Goal: Task Accomplishment & Management: Complete application form

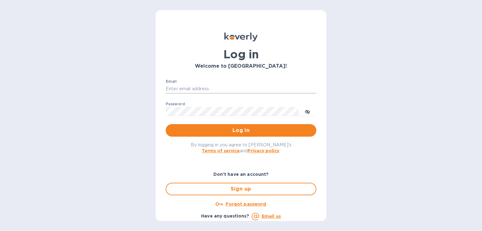
click at [198, 84] on input "Email" at bounding box center [241, 88] width 150 height 9
type input "[PERSON_NAME][EMAIL_ADDRESS][DOMAIN_NAME]"
click at [246, 128] on span "Log in" at bounding box center [241, 131] width 140 height 8
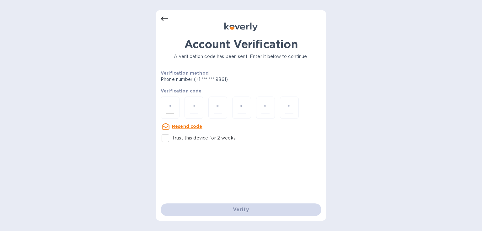
click at [171, 106] on input "number" at bounding box center [170, 108] width 8 height 12
type input "6"
type input "3"
type input "1"
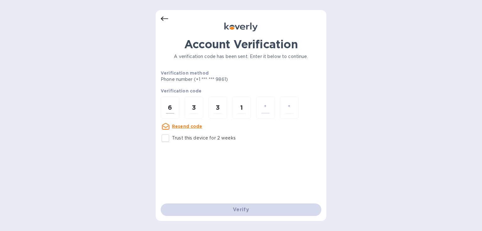
type input "9"
type input "5"
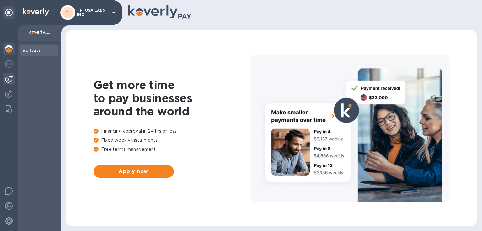
click at [7, 79] on img at bounding box center [9, 79] width 8 height 8
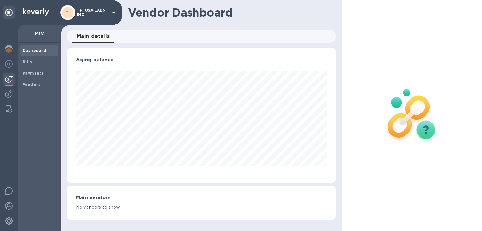
scroll to position [135, 269]
click at [27, 85] on b "Vendors" at bounding box center [32, 84] width 18 height 5
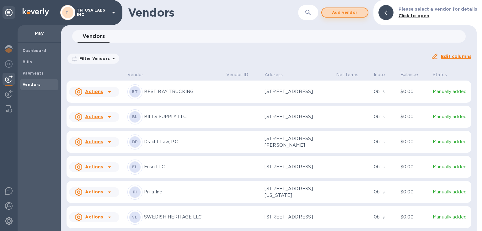
click at [340, 14] on span "Add vendor" at bounding box center [345, 13] width 36 height 8
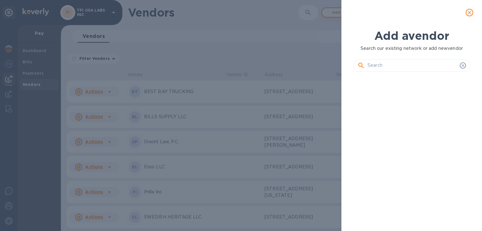
scroll to position [133, 119]
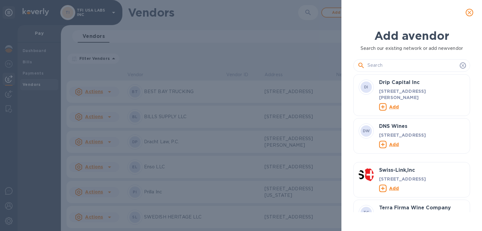
click at [368, 63] on input "text" at bounding box center [412, 65] width 90 height 9
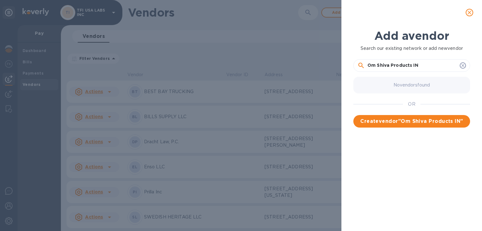
type input "Om Shiva Products INC"
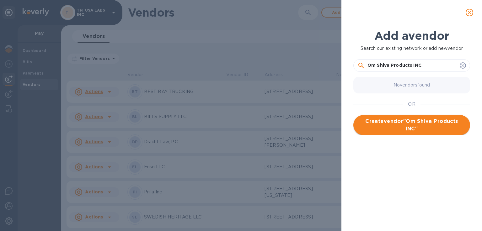
click at [432, 125] on span "Create vendor " Om Shiva Products INC "" at bounding box center [411, 125] width 107 height 15
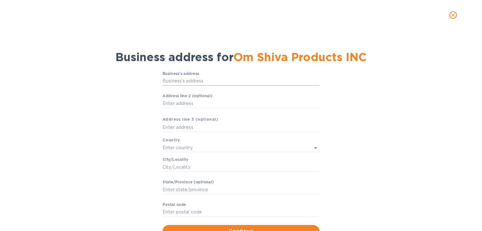
click at [198, 81] on input "Business’s аddress" at bounding box center [240, 80] width 157 height 9
click at [312, 147] on icon "Open" at bounding box center [316, 148] width 8 height 8
click at [187, 159] on p "[GEOGRAPHIC_DATA]" at bounding box center [239, 161] width 147 height 7
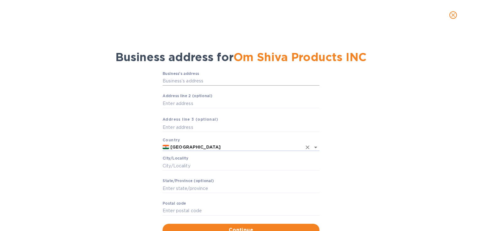
type input "[GEOGRAPHIC_DATA]"
click at [198, 81] on input "Business’s аddress" at bounding box center [240, 80] width 157 height 9
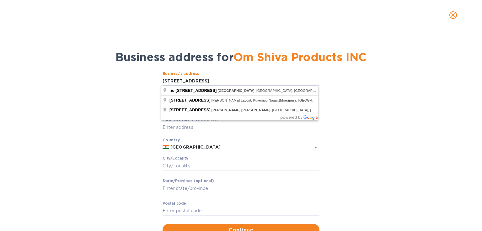
type input "[STREET_ADDRESS]"
click at [109, 116] on div "Business’s аddress No 18 4th floor, bikasipura rd ​ Аddress line 2 (optional) ​…" at bounding box center [240, 154] width 465 height 172
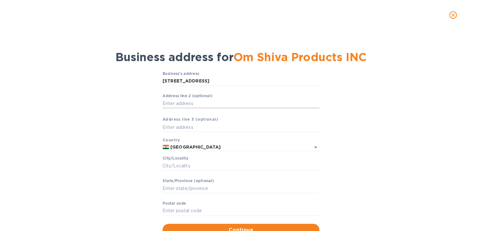
click at [176, 99] on input "Аddress line 2 (optional)" at bounding box center [240, 103] width 157 height 9
type input "near [GEOGRAPHIC_DATA]."
click at [169, 168] on input "Сity/Locаlity" at bounding box center [240, 165] width 157 height 9
click at [166, 186] on input "Stаte/Province (optional)" at bounding box center [240, 188] width 157 height 9
type input "banglore"
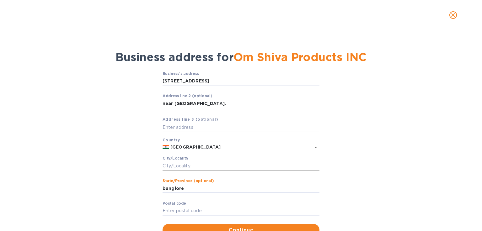
click at [167, 167] on input "Сity/Locаlity" at bounding box center [240, 165] width 157 height 9
type input "[GEOGRAPHIC_DATA]"
click at [165, 209] on input "Pоstal cоde" at bounding box center [240, 210] width 157 height 9
type input "560062"
click at [168, 129] on input "text" at bounding box center [240, 127] width 157 height 9
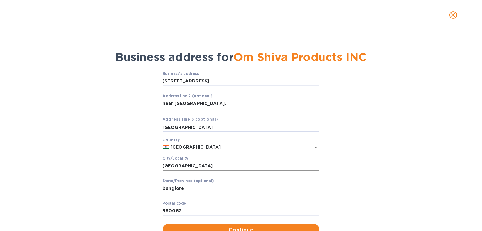
type input "[GEOGRAPHIC_DATA]"
click at [166, 166] on input "[GEOGRAPHIC_DATA]" at bounding box center [240, 165] width 157 height 9
type input "bengaluru"
click at [186, 191] on input "banglore" at bounding box center [240, 188] width 157 height 9
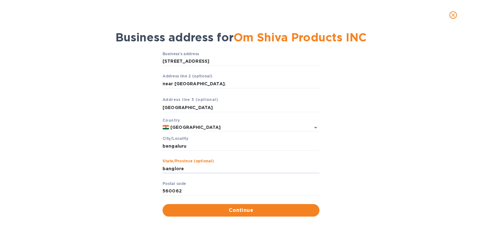
scroll to position [24, 0]
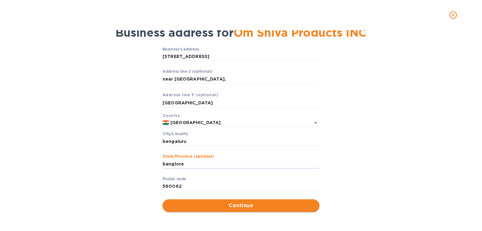
click at [173, 203] on span "Continue" at bounding box center [240, 206] width 147 height 8
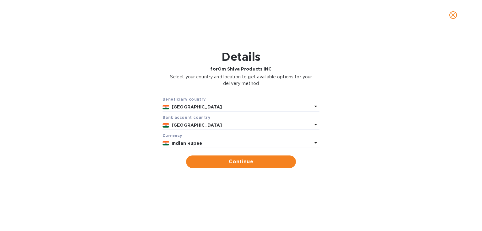
click at [172, 145] on b "Indian Rupee" at bounding box center [186, 143] width 31 height 5
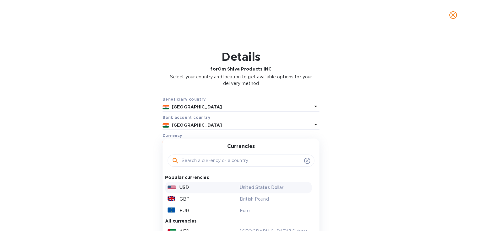
click at [179, 186] on p "USD" at bounding box center [183, 187] width 9 height 7
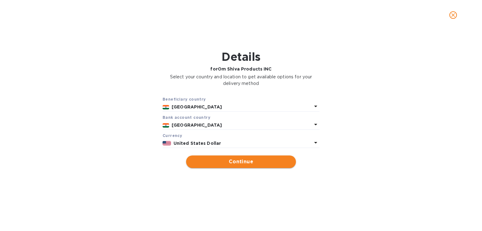
click at [207, 158] on span "Continue" at bounding box center [241, 162] width 100 height 8
type input "Om Shiva Products INC"
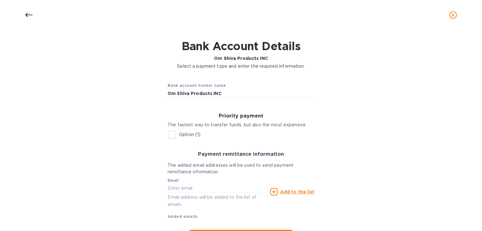
scroll to position [11, 0]
click at [166, 134] on input "Option (1)" at bounding box center [172, 134] width 13 height 13
checkbox input "true"
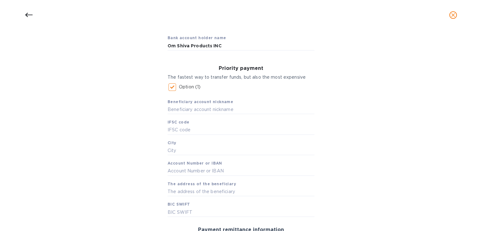
scroll to position [59, 0]
click at [181, 108] on input "text" at bounding box center [240, 109] width 147 height 9
click at [178, 126] on input "text" at bounding box center [240, 129] width 147 height 9
click at [171, 169] on input "text" at bounding box center [240, 170] width 147 height 9
type input "50200030656892"
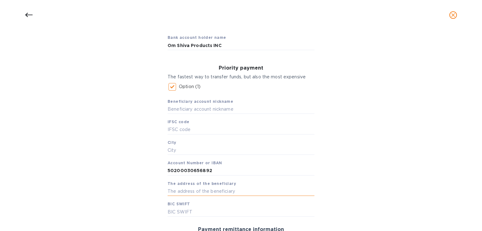
click at [170, 191] on input "text" at bounding box center [240, 191] width 147 height 9
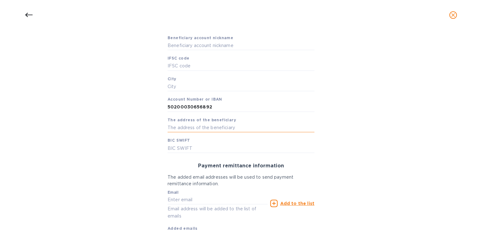
scroll to position [112, 0]
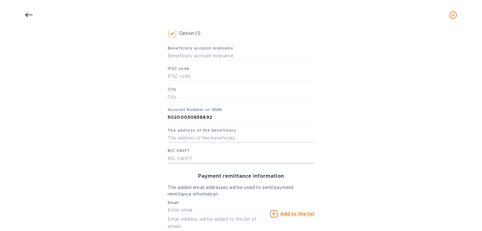
click at [172, 155] on input "text" at bounding box center [240, 158] width 147 height 9
type input "hdfcinbb"
click at [173, 134] on input "text" at bounding box center [240, 138] width 147 height 9
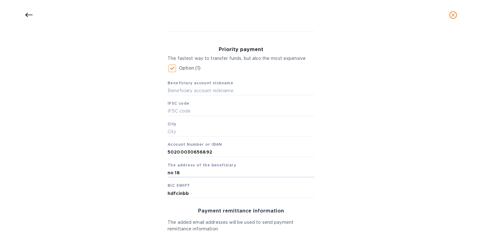
scroll to position [78, 0]
type input "no 18"
click at [188, 193] on input "hdfcinbb" at bounding box center [240, 191] width 147 height 9
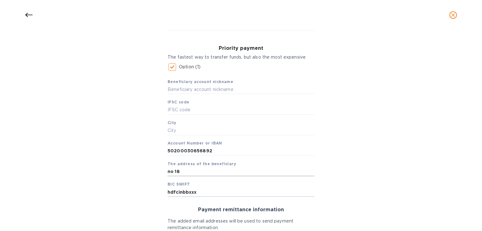
type input "hdfcinbbxxx"
click at [186, 172] on input "no 18" at bounding box center [240, 171] width 147 height 9
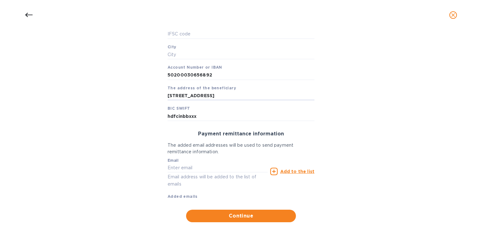
scroll to position [165, 0]
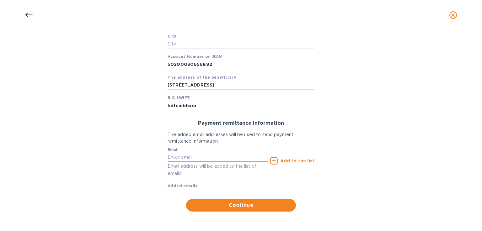
type input "[STREET_ADDRESS]"
click at [167, 161] on input "text" at bounding box center [217, 157] width 100 height 9
type input "[EMAIL_ADDRESS][DOMAIN_NAME]"
click at [302, 163] on u "Add to the list" at bounding box center [297, 160] width 34 height 5
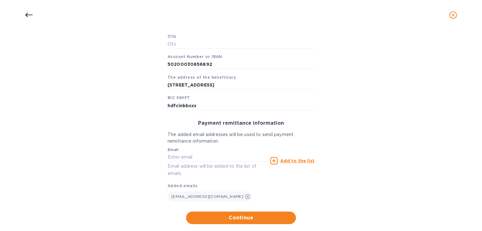
click at [253, 211] on div "Priority payment The fastest way to transfer funds, but also the most expensive…" at bounding box center [240, 86] width 157 height 275
click at [252, 214] on button "Continue" at bounding box center [241, 218] width 110 height 13
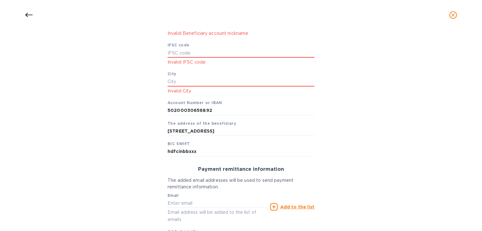
scroll to position [143, 0]
click at [180, 79] on input "text" at bounding box center [240, 82] width 147 height 9
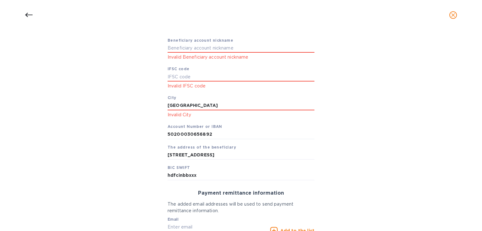
scroll to position [116, 0]
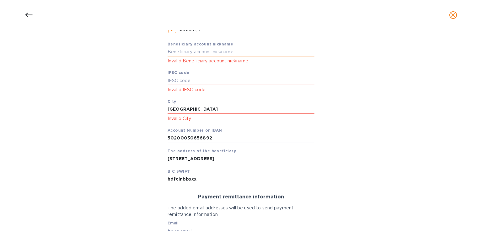
type input "[GEOGRAPHIC_DATA]"
click at [181, 54] on input "text" at bounding box center [240, 51] width 147 height 9
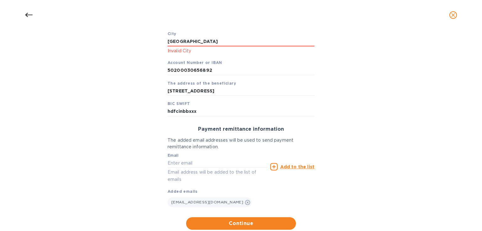
scroll to position [193, 0]
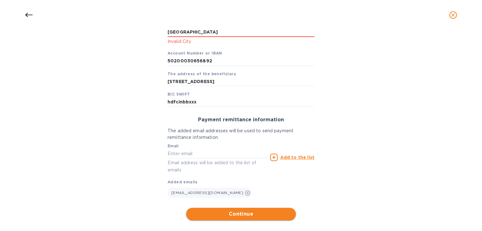
type input "HDFC BANK"
click at [191, 211] on span "Continue" at bounding box center [241, 214] width 100 height 8
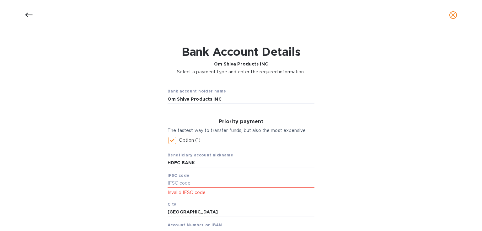
scroll to position [0, 0]
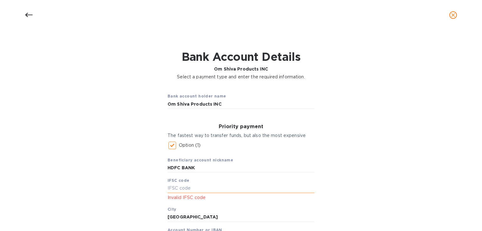
click at [168, 188] on input "text" at bounding box center [240, 188] width 147 height 9
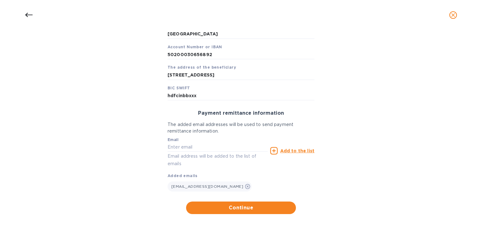
scroll to position [186, 0]
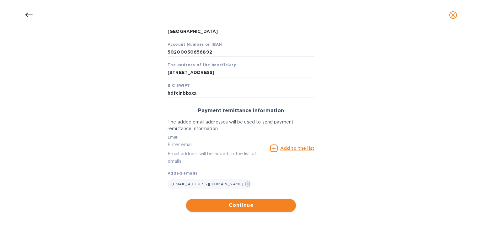
type input "hdfcinbb"
click at [193, 202] on span "Continue" at bounding box center [241, 206] width 100 height 8
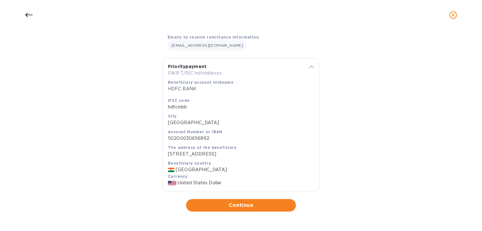
scroll to position [105, 0]
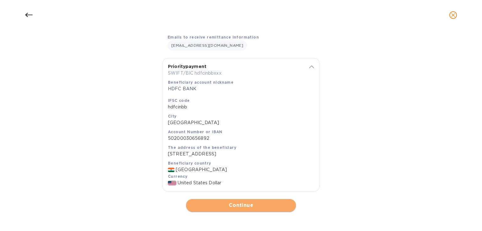
click at [209, 208] on span "Continue" at bounding box center [241, 206] width 100 height 8
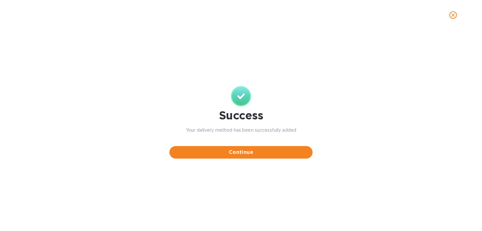
scroll to position [0, 0]
click at [208, 155] on span "Continue" at bounding box center [240, 153] width 133 height 8
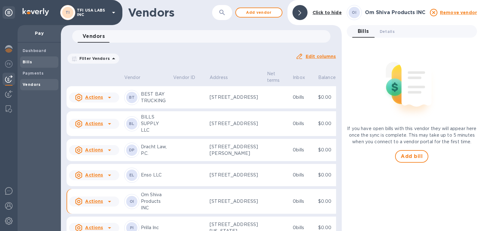
click at [32, 58] on div "Bills" at bounding box center [39, 61] width 38 height 11
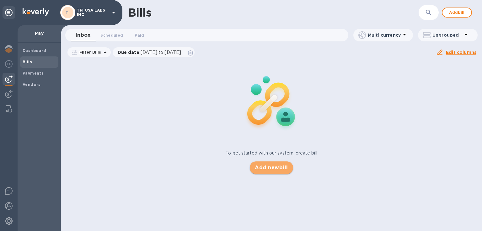
click at [256, 169] on span "Add new bill" at bounding box center [271, 168] width 33 height 8
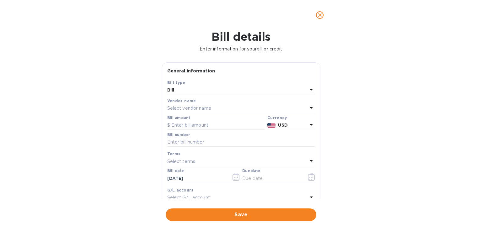
click at [192, 107] on p "Select vendor name" at bounding box center [189, 108] width 44 height 7
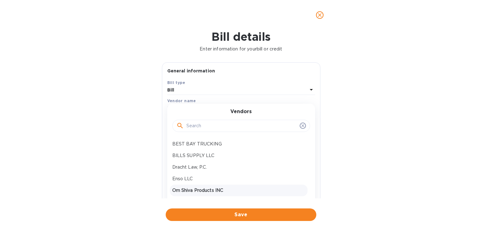
click at [191, 191] on p "Om Shiva Products INC" at bounding box center [238, 190] width 133 height 7
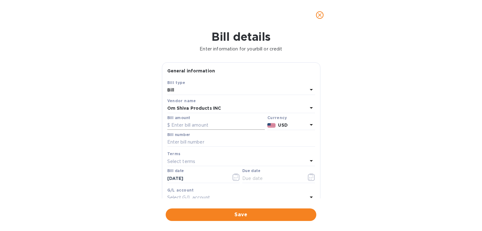
click at [182, 124] on input "text" at bounding box center [216, 125] width 98 height 9
type input "2,611"
click at [180, 140] on input "text" at bounding box center [241, 142] width 148 height 9
type input "172"
click at [304, 180] on button "button" at bounding box center [311, 177] width 15 height 15
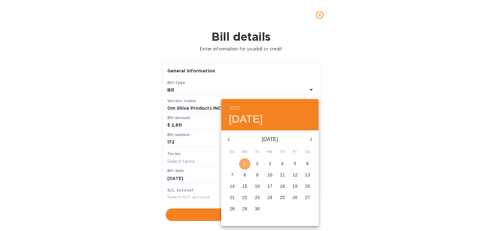
click at [245, 158] on button "1" at bounding box center [244, 163] width 11 height 11
type input "[DATE]"
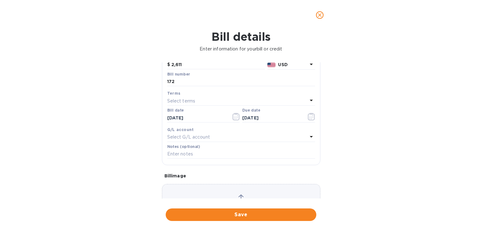
scroll to position [63, 0]
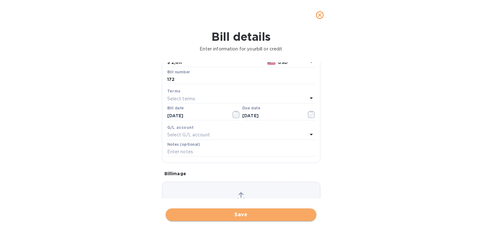
click at [214, 213] on span "Save" at bounding box center [241, 215] width 140 height 8
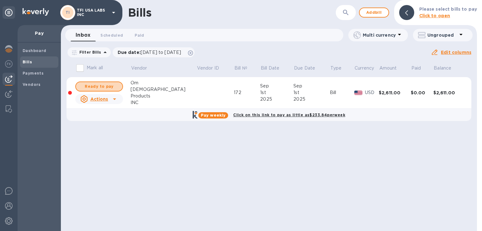
click at [100, 88] on span "Ready to pay" at bounding box center [99, 87] width 36 height 8
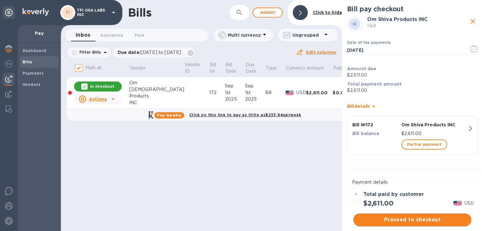
click at [405, 217] on span "Proceed to checkout" at bounding box center [412, 220] width 108 height 8
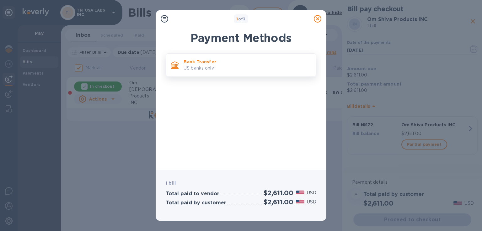
click at [192, 59] on p "Bank Transfer" at bounding box center [246, 62] width 127 height 6
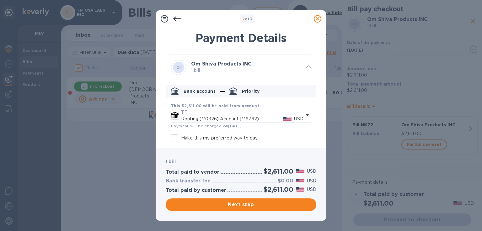
click at [283, 117] on img "default-method" at bounding box center [287, 119] width 8 height 4
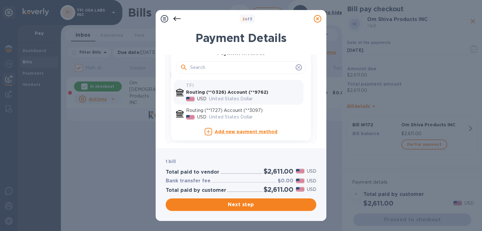
scroll to position [64, 0]
click at [267, 114] on p "United States Dollar" at bounding box center [255, 116] width 92 height 7
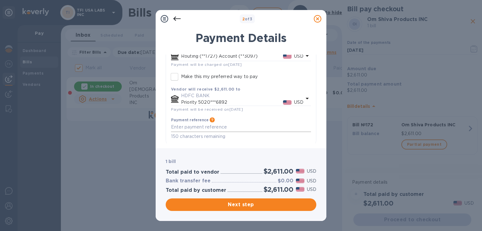
scroll to position [59, 0]
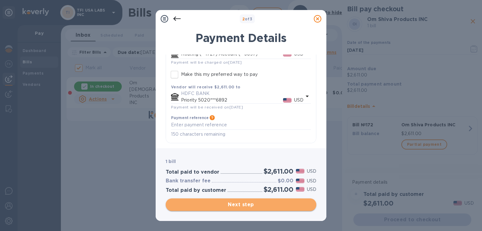
click at [228, 202] on span "Next step" at bounding box center [241, 205] width 140 height 8
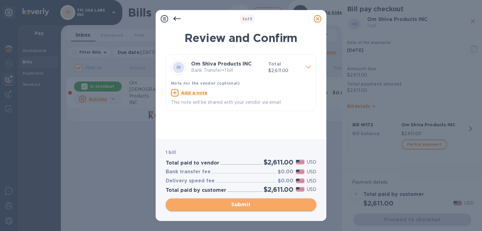
click at [228, 202] on span "Submit" at bounding box center [241, 205] width 140 height 8
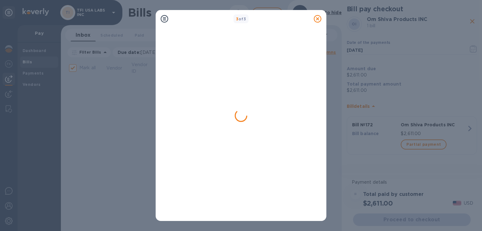
checkbox input "false"
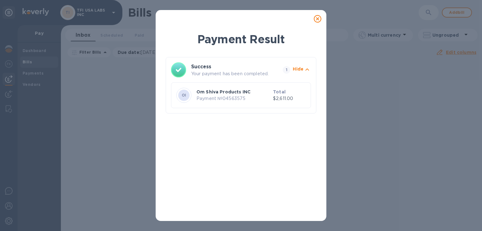
click at [319, 16] on icon at bounding box center [318, 19] width 8 height 8
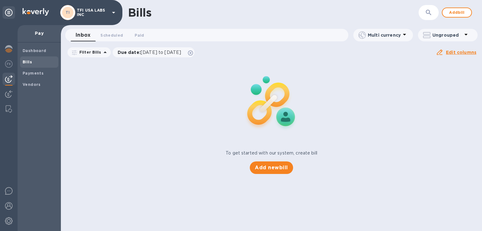
click at [53, 87] on span "Vendors" at bounding box center [39, 85] width 33 height 6
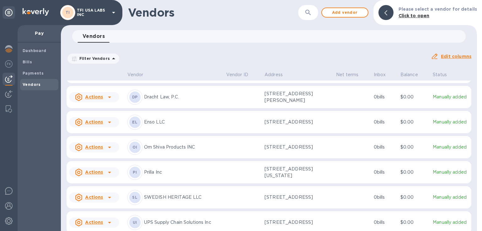
scroll to position [47, 0]
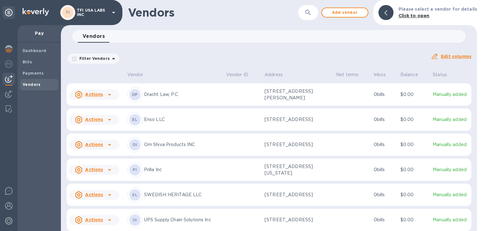
click at [262, 154] on td "[STREET_ADDRESS]" at bounding box center [297, 145] width 71 height 23
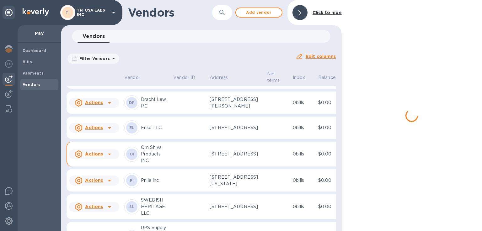
scroll to position [77, 0]
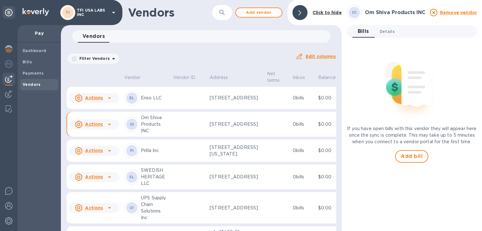
click at [388, 30] on span "Details 0" at bounding box center [386, 31] width 15 height 7
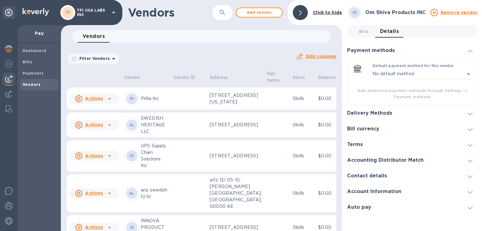
scroll to position [129, 16]
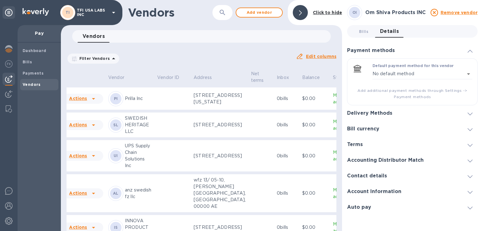
click at [95, 76] on icon at bounding box center [94, 73] width 8 height 8
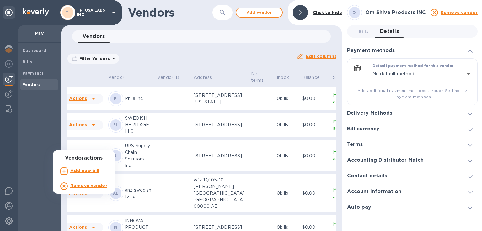
click at [451, 198] on div at bounding box center [241, 115] width 482 height 231
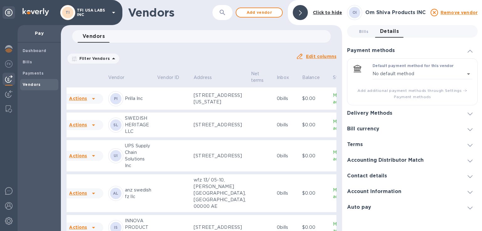
click at [475, 191] on div at bounding box center [469, 191] width 15 height 6
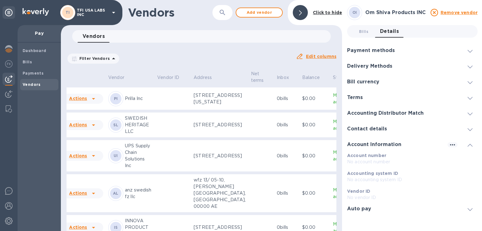
click at [467, 53] on span at bounding box center [469, 51] width 5 height 6
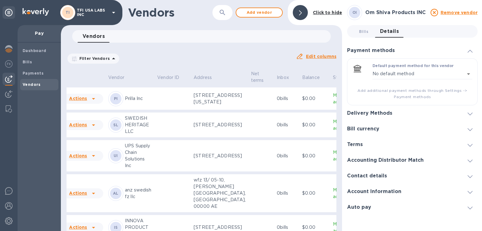
click at [469, 52] on icon at bounding box center [469, 51] width 5 height 3
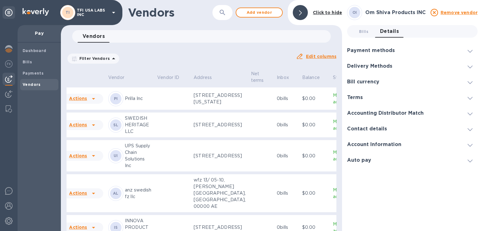
click at [470, 65] on span at bounding box center [469, 66] width 5 height 6
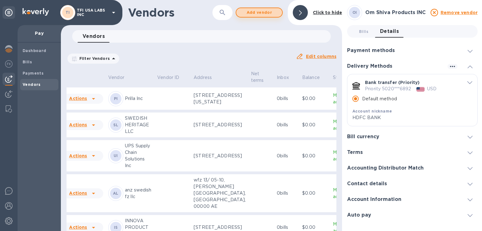
click at [248, 9] on span "Add vendor" at bounding box center [259, 13] width 36 height 8
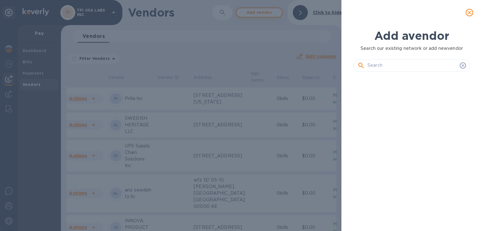
scroll to position [133, 119]
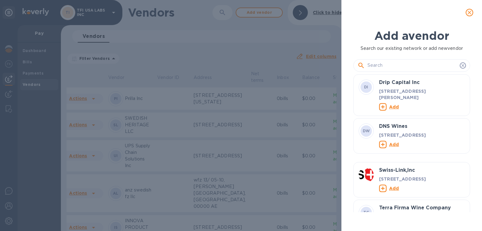
click at [387, 70] on input "text" at bounding box center [412, 65] width 90 height 9
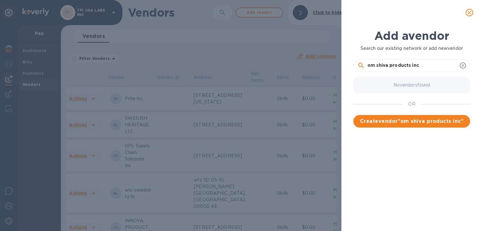
drag, startPoint x: 387, startPoint y: 66, endPoint x: 364, endPoint y: 68, distance: 23.0
click at [364, 68] on div "om shiva products inc" at bounding box center [411, 65] width 108 height 9
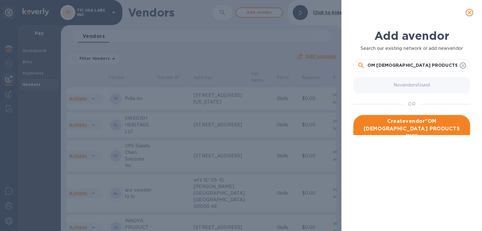
type input "OM [DEMOGRAPHIC_DATA] PRODUCTS INC"
click at [375, 121] on span "Create vendor " OM [DEMOGRAPHIC_DATA] PRODUCTS INC "" at bounding box center [411, 129] width 107 height 23
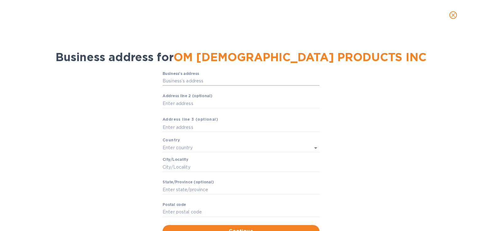
click at [224, 83] on input "Business’s аddress" at bounding box center [240, 80] width 157 height 9
type input "factory no 109, 202,203,209 & 210"
click at [196, 101] on input "Аddress line 2 (optional)" at bounding box center [240, 103] width 157 height 9
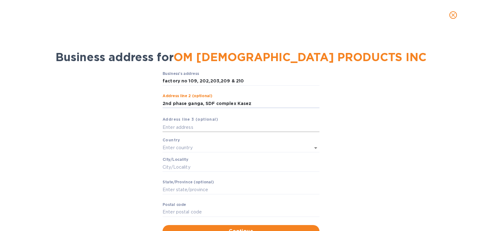
type input "2nd phase ganga, SDF complex Kasez"
click at [185, 126] on input "text" at bounding box center [240, 127] width 157 height 9
type input "Gandhidham, kutch"
click at [171, 184] on div "Stаte/Province (optional) ​" at bounding box center [240, 191] width 157 height 23
click at [171, 186] on input "Stаte/Province (optional)" at bounding box center [240, 189] width 157 height 9
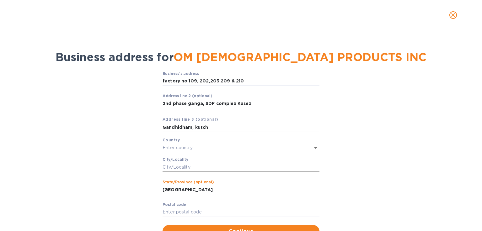
type input "[GEOGRAPHIC_DATA]"
click at [171, 166] on input "Сity/Locаlity" at bounding box center [240, 166] width 157 height 9
click at [177, 167] on input "gandhiham" at bounding box center [240, 166] width 157 height 9
type input "gandhidham"
click at [172, 147] on input "text" at bounding box center [231, 147] width 139 height 9
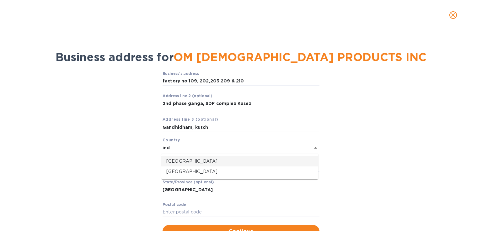
click at [177, 160] on p "[GEOGRAPHIC_DATA]" at bounding box center [239, 161] width 147 height 7
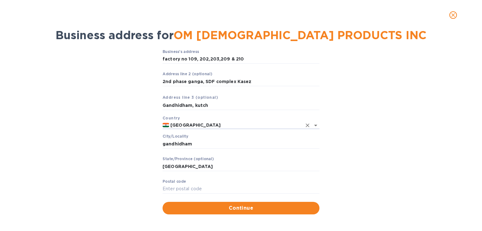
scroll to position [24, 0]
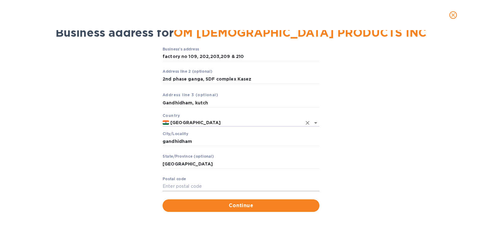
type input "[GEOGRAPHIC_DATA]"
click at [185, 185] on input "Pоstal cоde" at bounding box center [240, 186] width 157 height 9
type input "370230"
click at [191, 200] on button "Continue" at bounding box center [240, 205] width 157 height 13
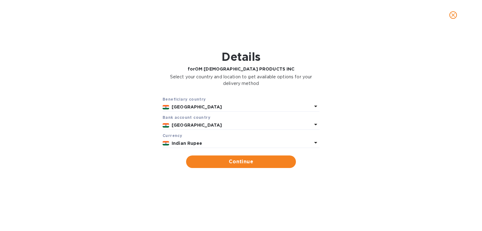
click at [180, 139] on div "Indian Rupee" at bounding box center [241, 143] width 143 height 9
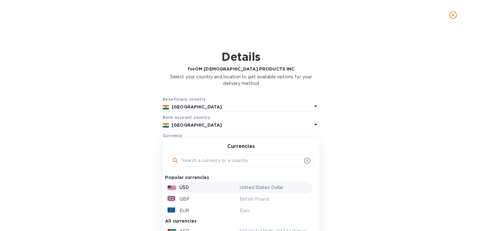
click at [179, 184] on p "USD" at bounding box center [183, 187] width 9 height 7
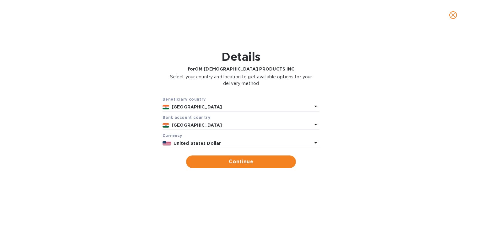
click at [192, 169] on div "Beneficiary country India Bank account cоuntry [GEOGRAPHIC_DATA] Currency Unite…" at bounding box center [240, 132] width 465 height 80
click at [193, 166] on button "Continue" at bounding box center [241, 162] width 110 height 13
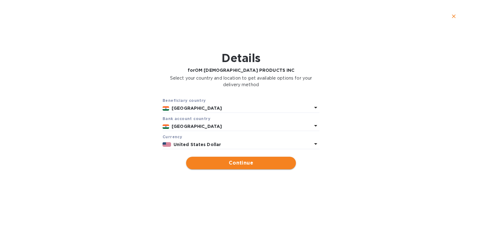
type input "OM [DEMOGRAPHIC_DATA] PRODUCTS INC"
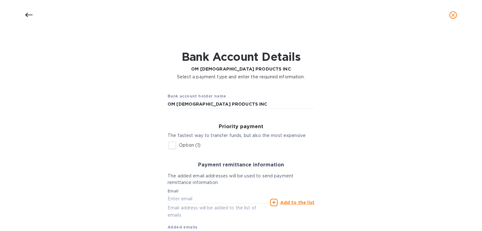
click at [171, 144] on input "Option (1)" at bounding box center [172, 145] width 13 height 13
checkbox input "true"
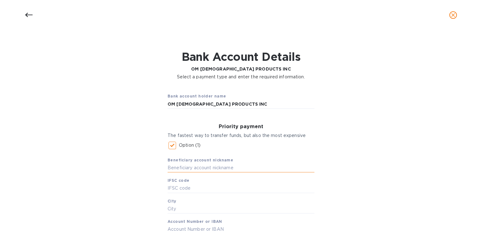
click at [174, 164] on input "text" at bounding box center [240, 167] width 147 height 9
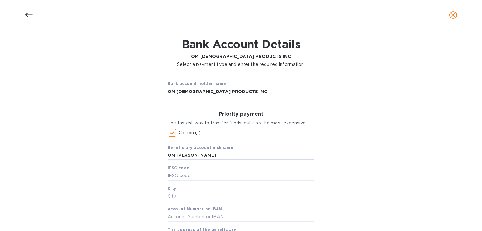
scroll to position [13, 0]
type input "OM [PERSON_NAME]"
click at [169, 175] on input "text" at bounding box center [240, 175] width 147 height 9
type input "hdfcinbbxxx"
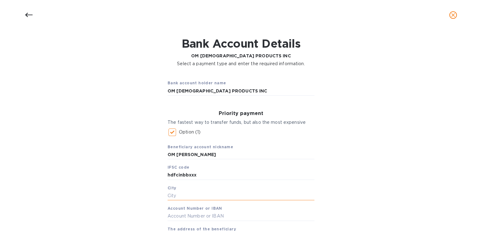
click at [171, 195] on input "text" at bounding box center [240, 195] width 147 height 9
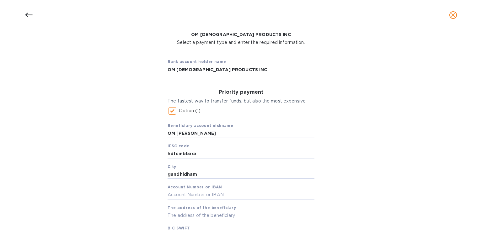
scroll to position [42, 0]
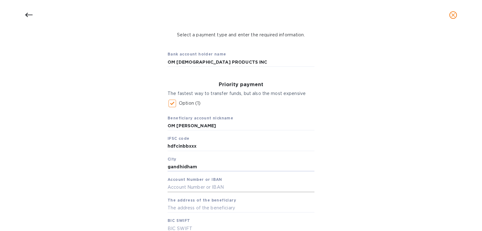
type input "gandhidham"
click at [172, 188] on input "text" at bounding box center [240, 187] width 147 height 9
type input "50200006875596"
click at [168, 208] on input "text" at bounding box center [240, 207] width 147 height 9
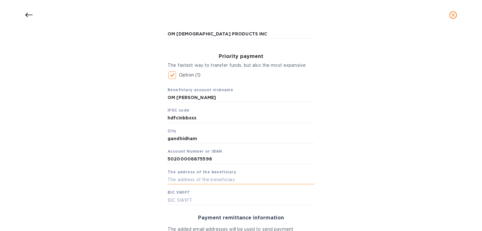
scroll to position [71, 0]
click at [169, 203] on input "text" at bounding box center [240, 199] width 147 height 9
type input "hdfcinbbxxx"
click at [171, 182] on input "text" at bounding box center [240, 179] width 147 height 9
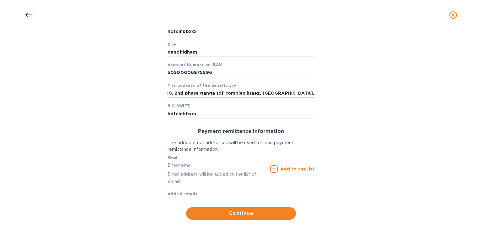
scroll to position [165, 0]
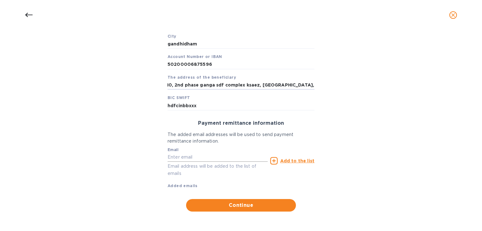
type input "factory 109, 202,203,209, 210, 2nd phase ganga sdf complex ksaez, [GEOGRAPHIC_D…"
click at [176, 159] on input "text" at bounding box center [217, 157] width 100 height 9
type input "[EMAIL_ADDRESS][DOMAIN_NAME]"
click at [199, 202] on span "Continue" at bounding box center [241, 206] width 100 height 8
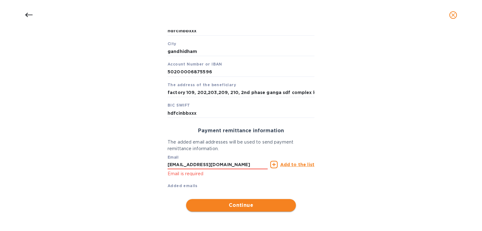
scroll to position [157, 0]
click at [273, 166] on icon at bounding box center [274, 165] width 8 height 8
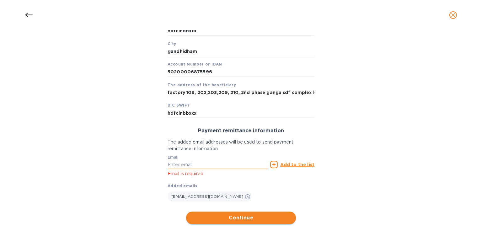
click at [234, 220] on span "Continue" at bounding box center [241, 218] width 100 height 8
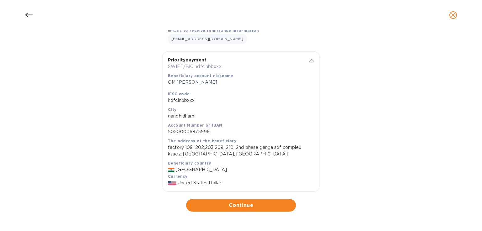
scroll to position [115, 0]
click at [207, 202] on span "Continue" at bounding box center [241, 206] width 100 height 8
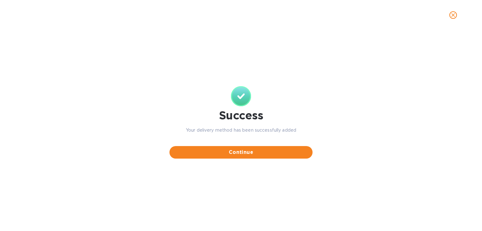
scroll to position [0, 0]
click at [197, 156] on span "Continue" at bounding box center [240, 153] width 133 height 8
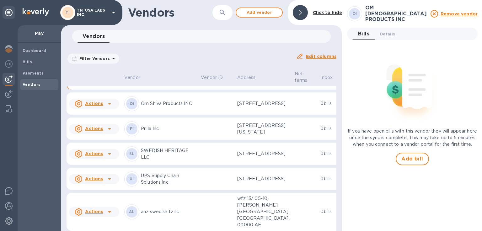
scroll to position [147, 0]
click at [26, 62] on b "Bills" at bounding box center [27, 62] width 9 height 5
